Goal: Find specific page/section: Find specific page/section

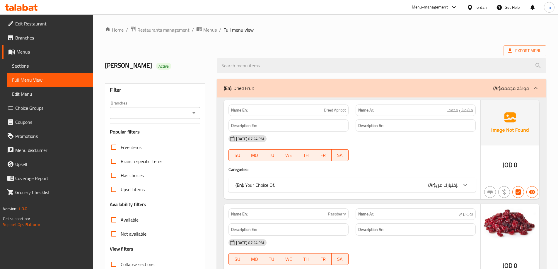
click at [482, 8] on div "Jordan" at bounding box center [480, 7] width 11 height 6
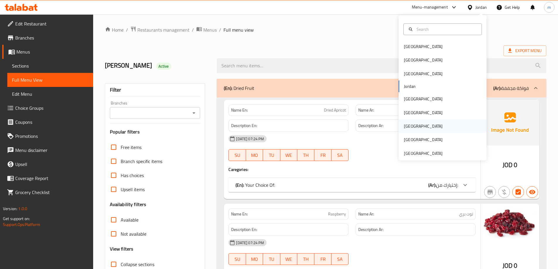
click at [412, 127] on div "[GEOGRAPHIC_DATA]" at bounding box center [423, 125] width 48 height 13
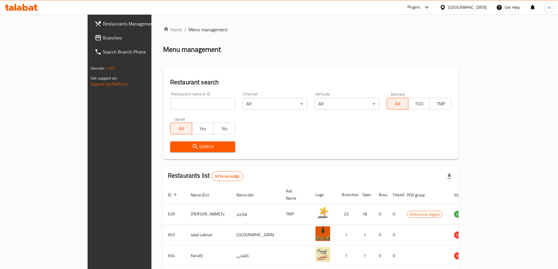
click at [420, 9] on div "Plugins" at bounding box center [413, 7] width 13 height 7
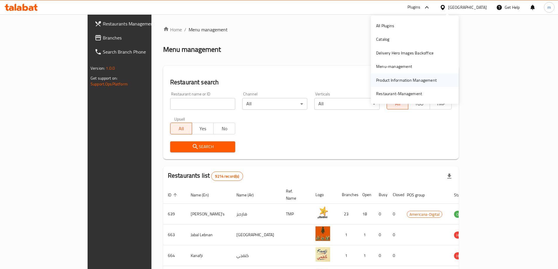
click at [394, 78] on div "Product Information Management" at bounding box center [406, 80] width 61 height 6
